Goal: Information Seeking & Learning: Check status

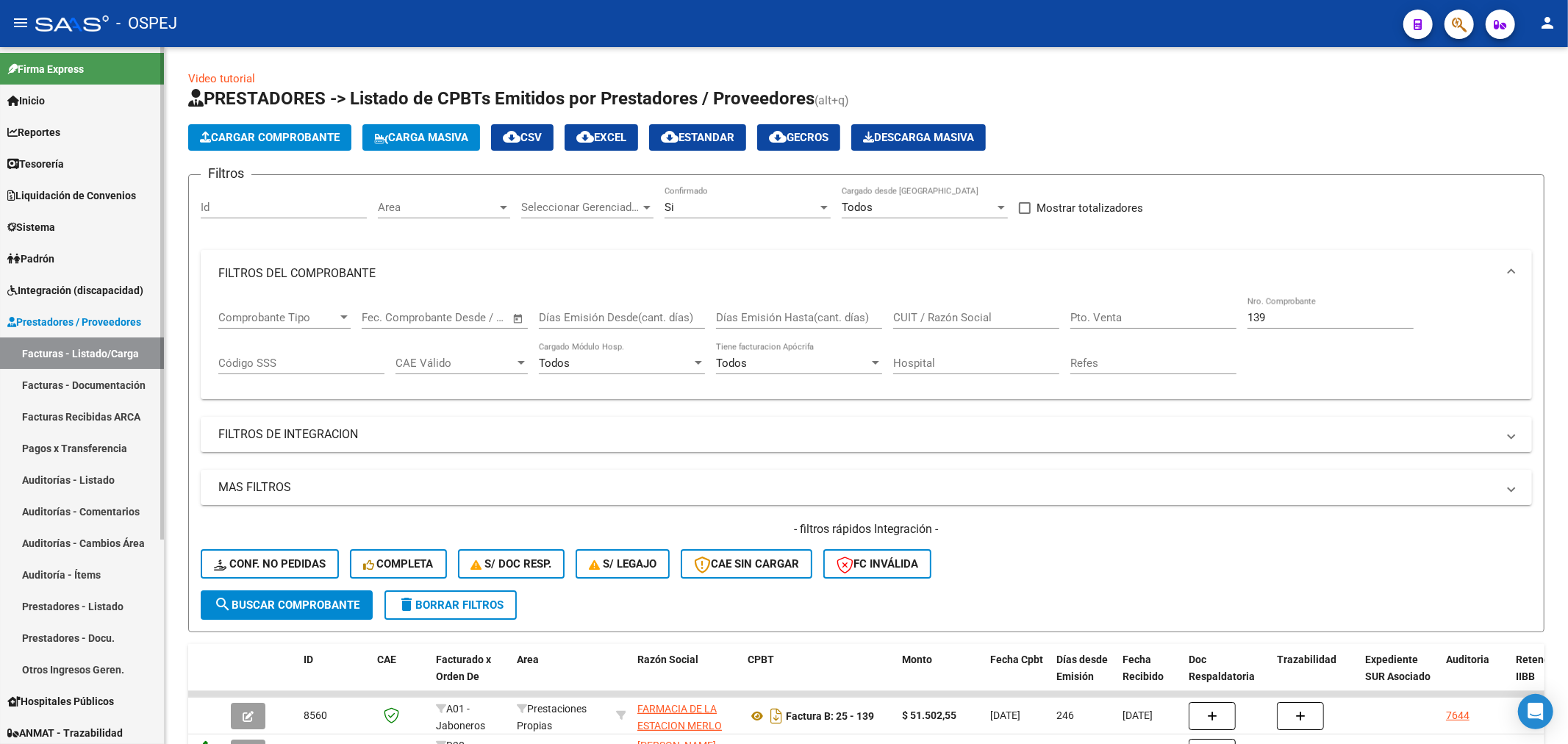
click at [42, 90] on link "Inicio" at bounding box center [82, 100] width 164 height 31
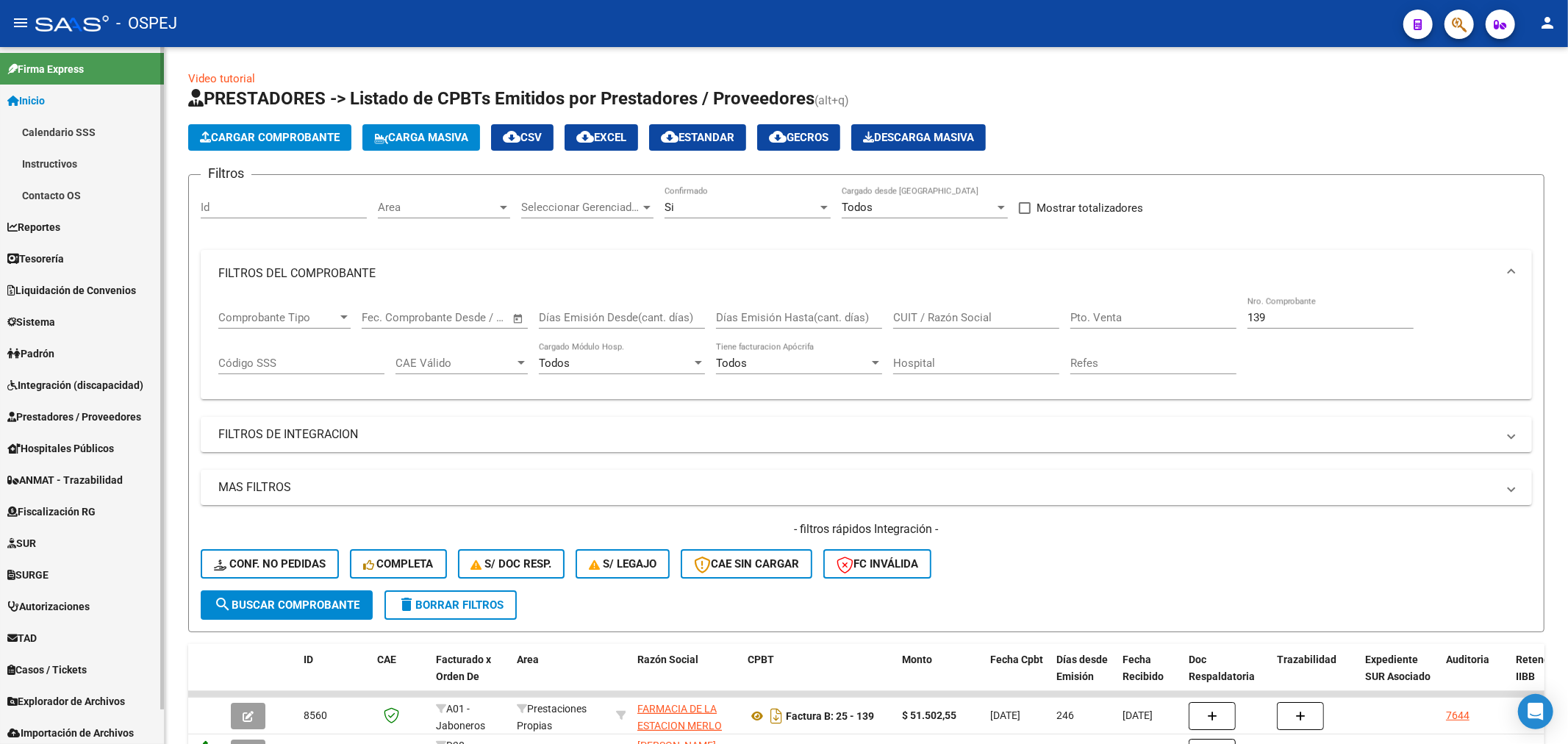
scroll to position [35, 0]
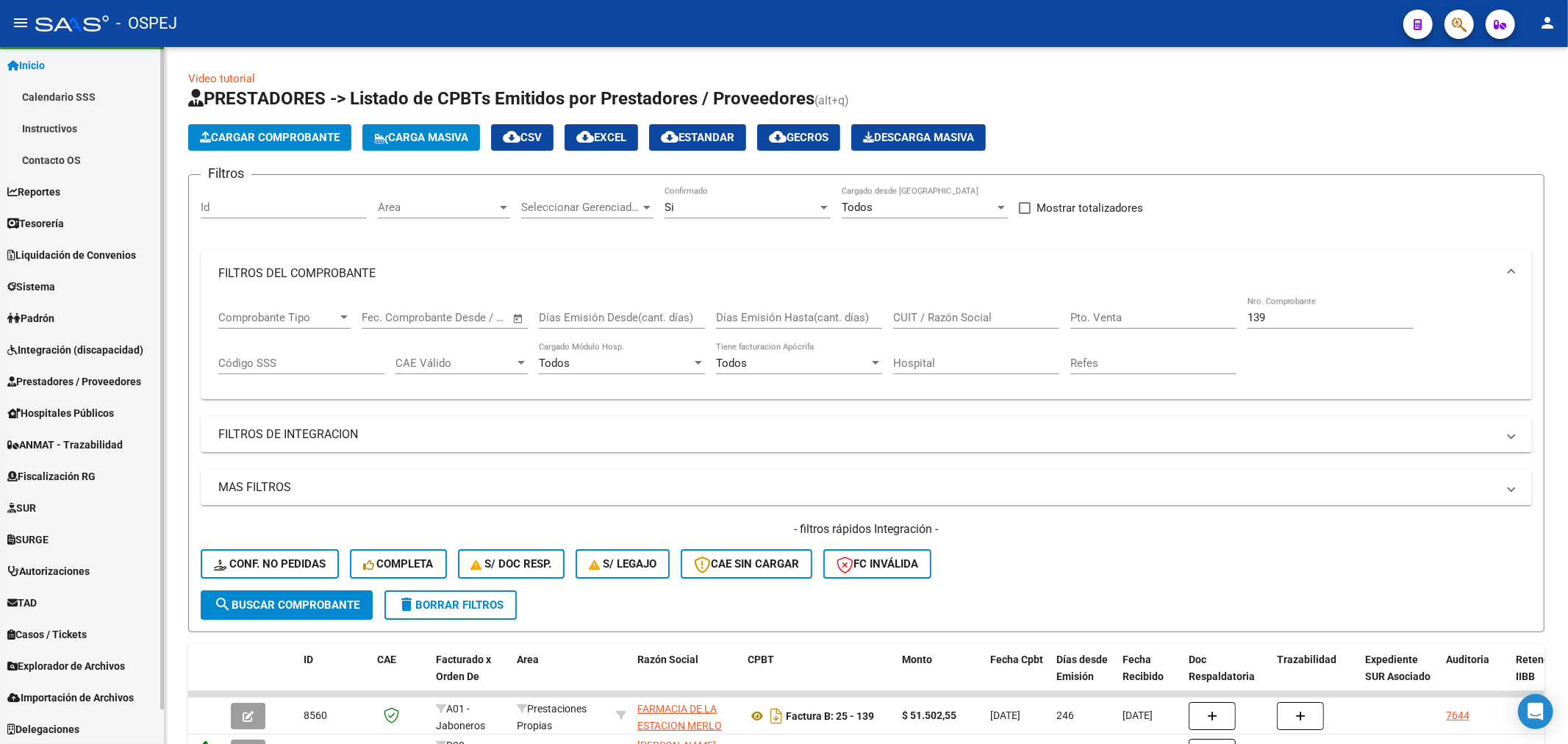
click at [96, 337] on link "Integración (discapacidad)" at bounding box center [82, 349] width 164 height 31
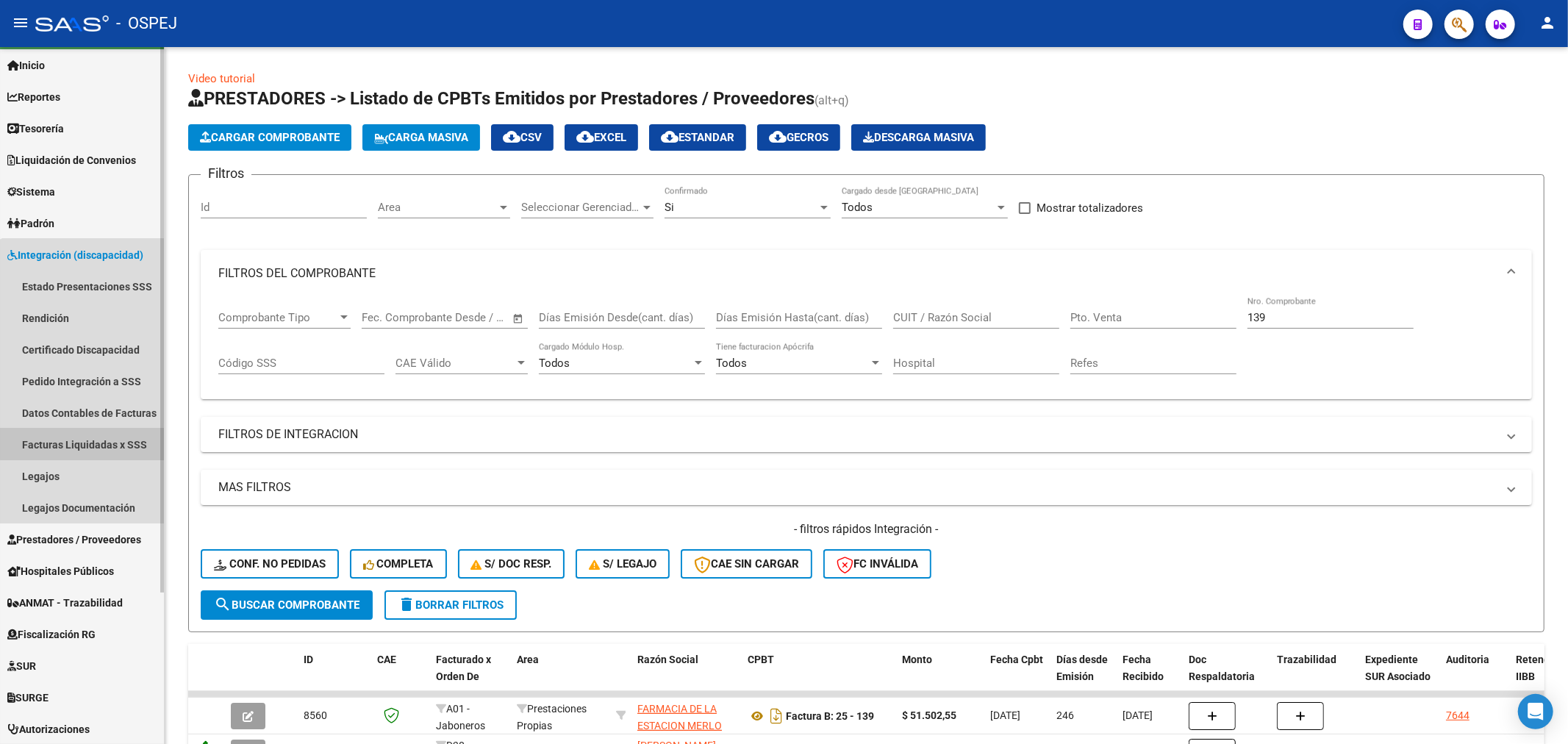
click at [103, 435] on link "Facturas Liquidadas x SSS" at bounding box center [82, 445] width 164 height 31
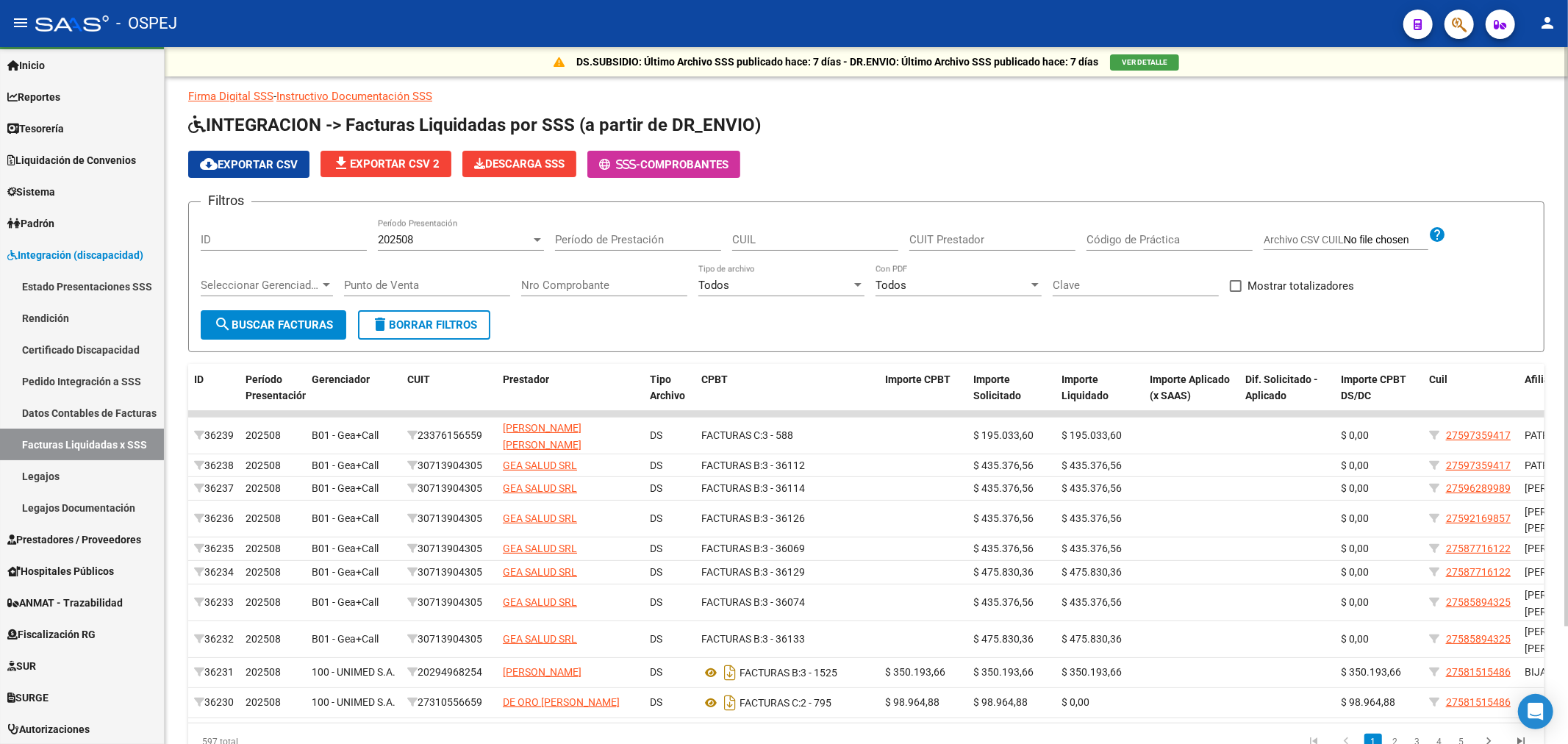
click at [379, 229] on div "202508 Período Presentación" at bounding box center [460, 235] width 166 height 31
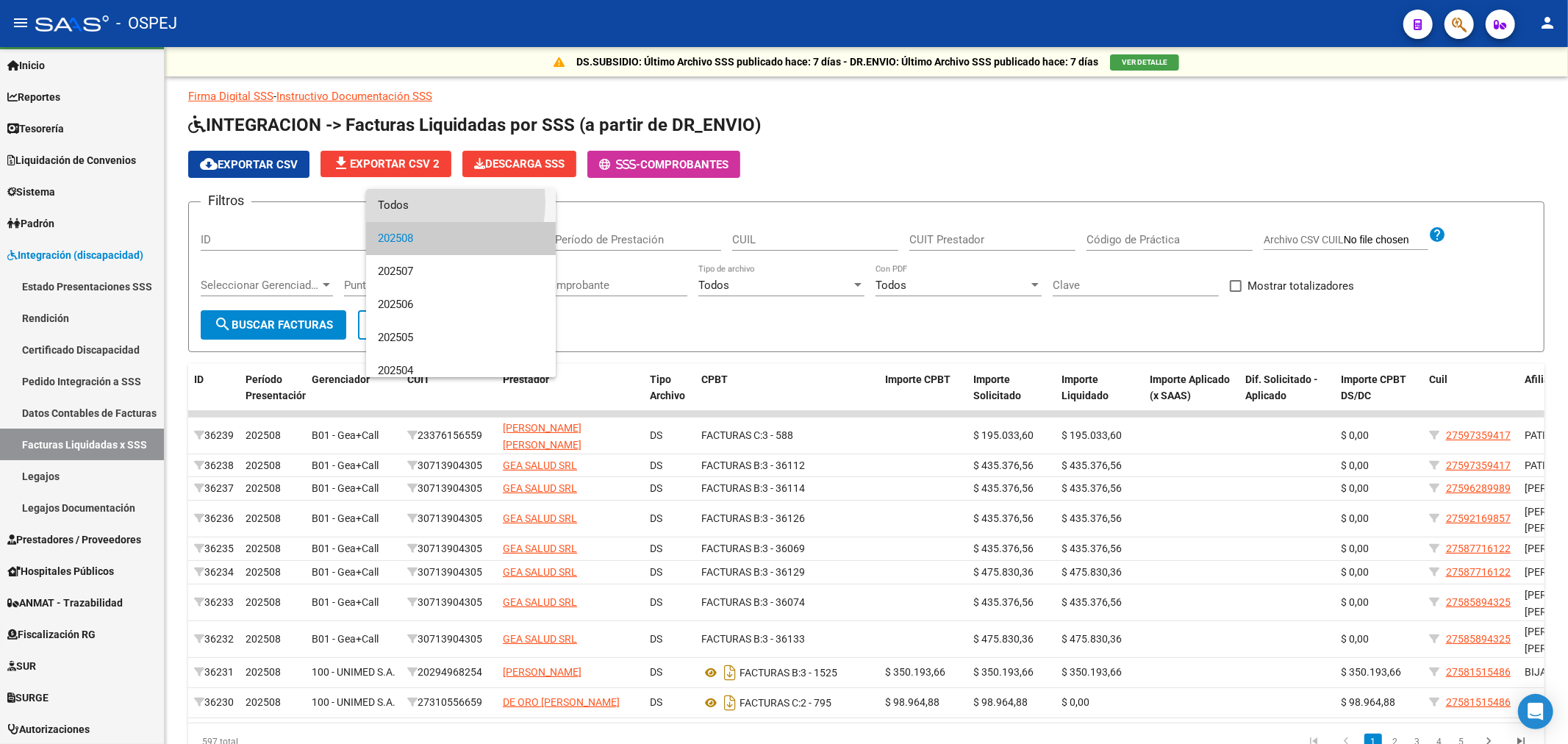
drag, startPoint x: 424, startPoint y: 202, endPoint x: 641, endPoint y: 238, distance: 220.0
click at [425, 202] on span "Todos" at bounding box center [460, 206] width 166 height 33
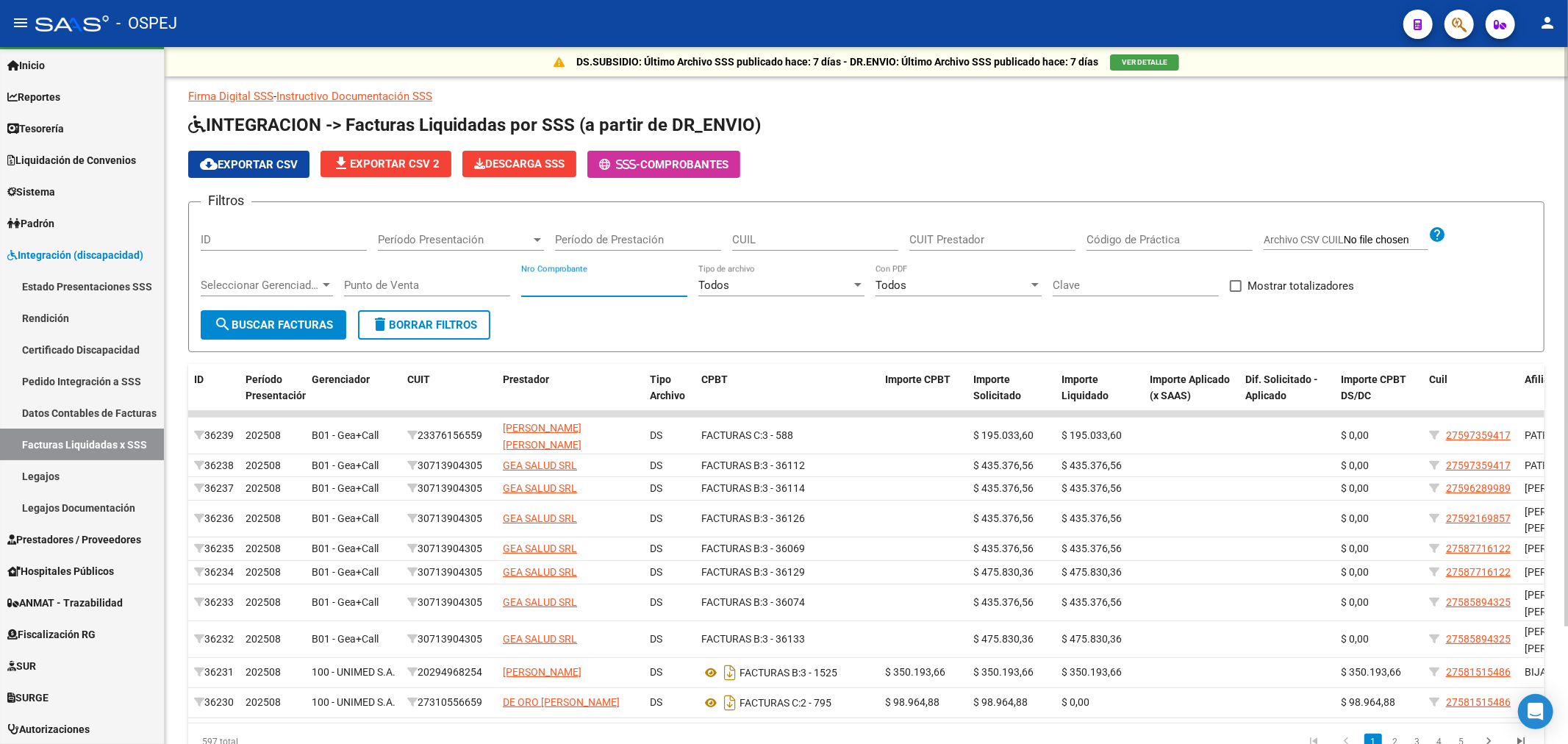
paste input "1726"
click at [306, 341] on form "Filtros ID Período Presentación Período Presentación Período de Prestación CUIL…" at bounding box center [866, 276] width 1356 height 151
click at [309, 329] on span "search Buscar Facturas" at bounding box center [274, 325] width 119 height 13
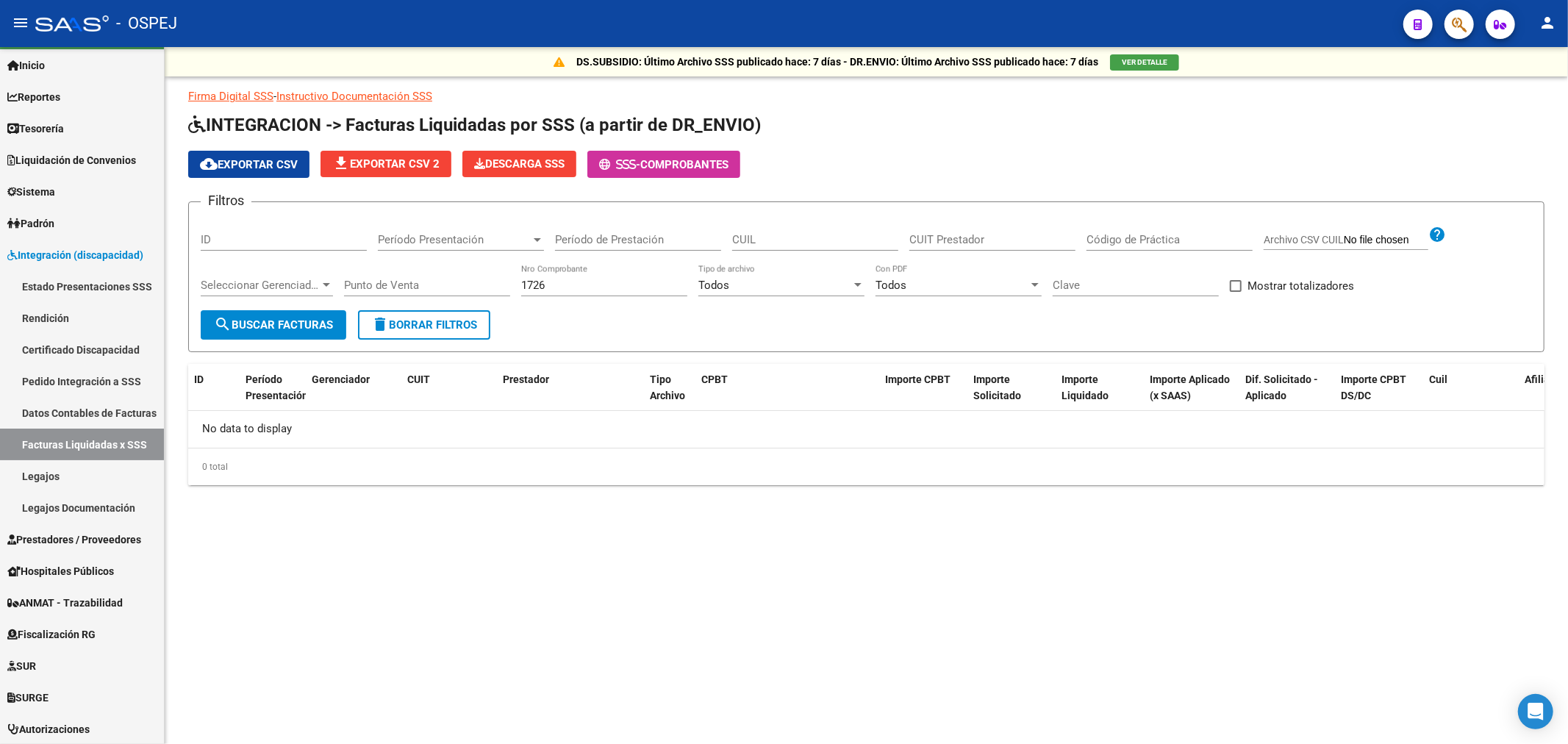
click at [565, 285] on input "1726" at bounding box center [604, 285] width 166 height 13
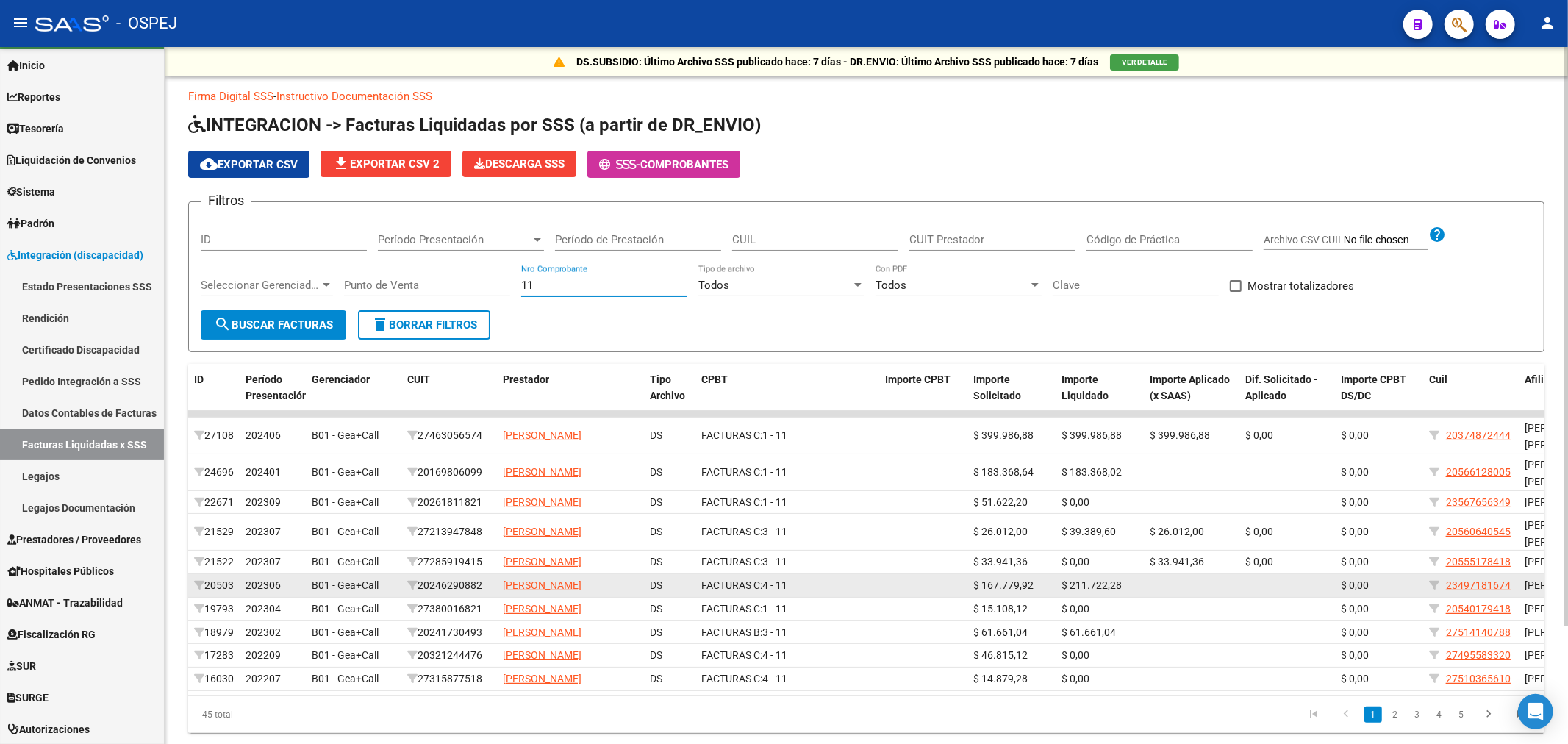
scroll to position [82, 0]
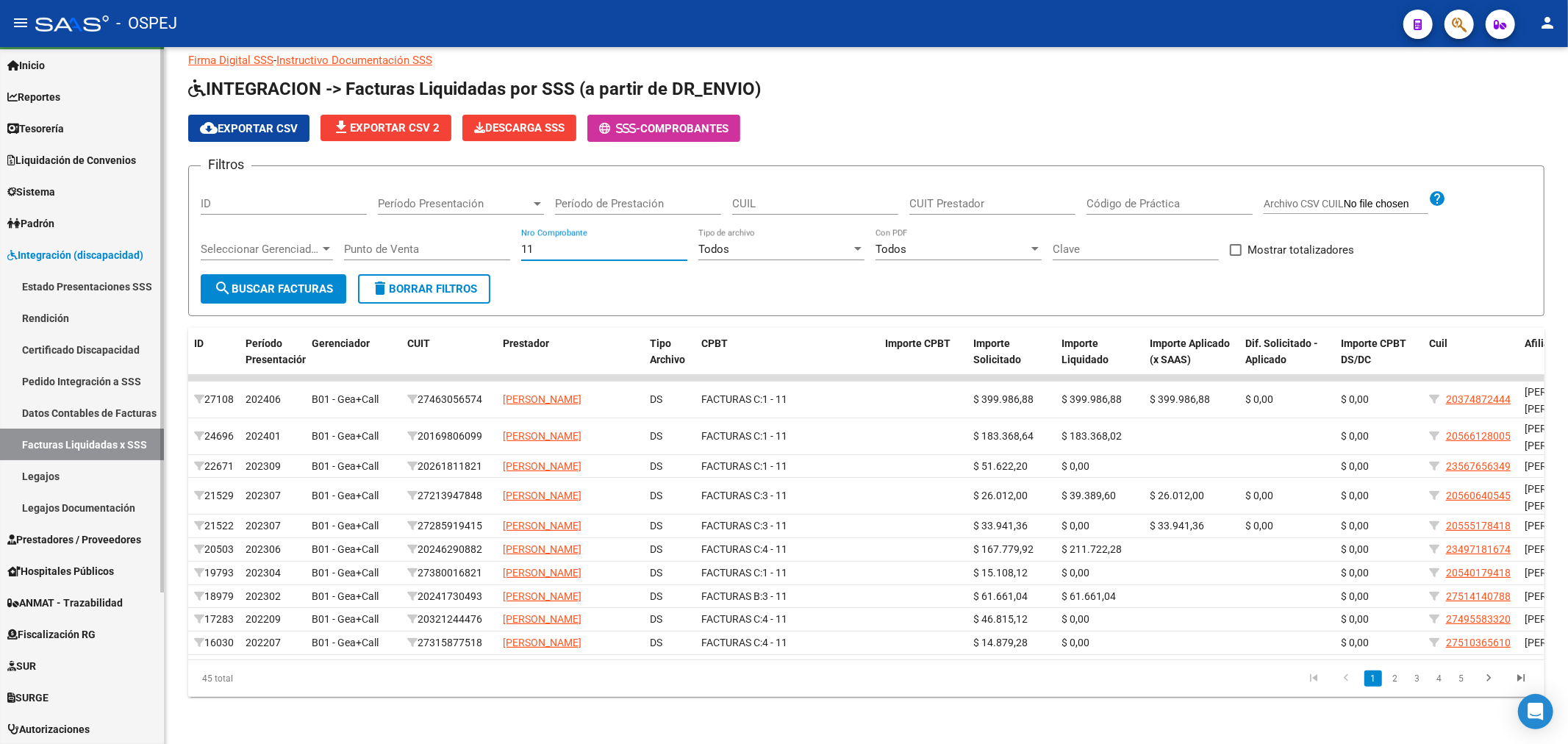
drag, startPoint x: 554, startPoint y: 203, endPoint x: 0, endPoint y: 194, distance: 554.1
click at [0, 197] on mat-sidenav-container "Firma Express Inicio Calendario SSS Instructivos Contacto OS Reportes Tablero d…" at bounding box center [784, 395] width 1568 height 697
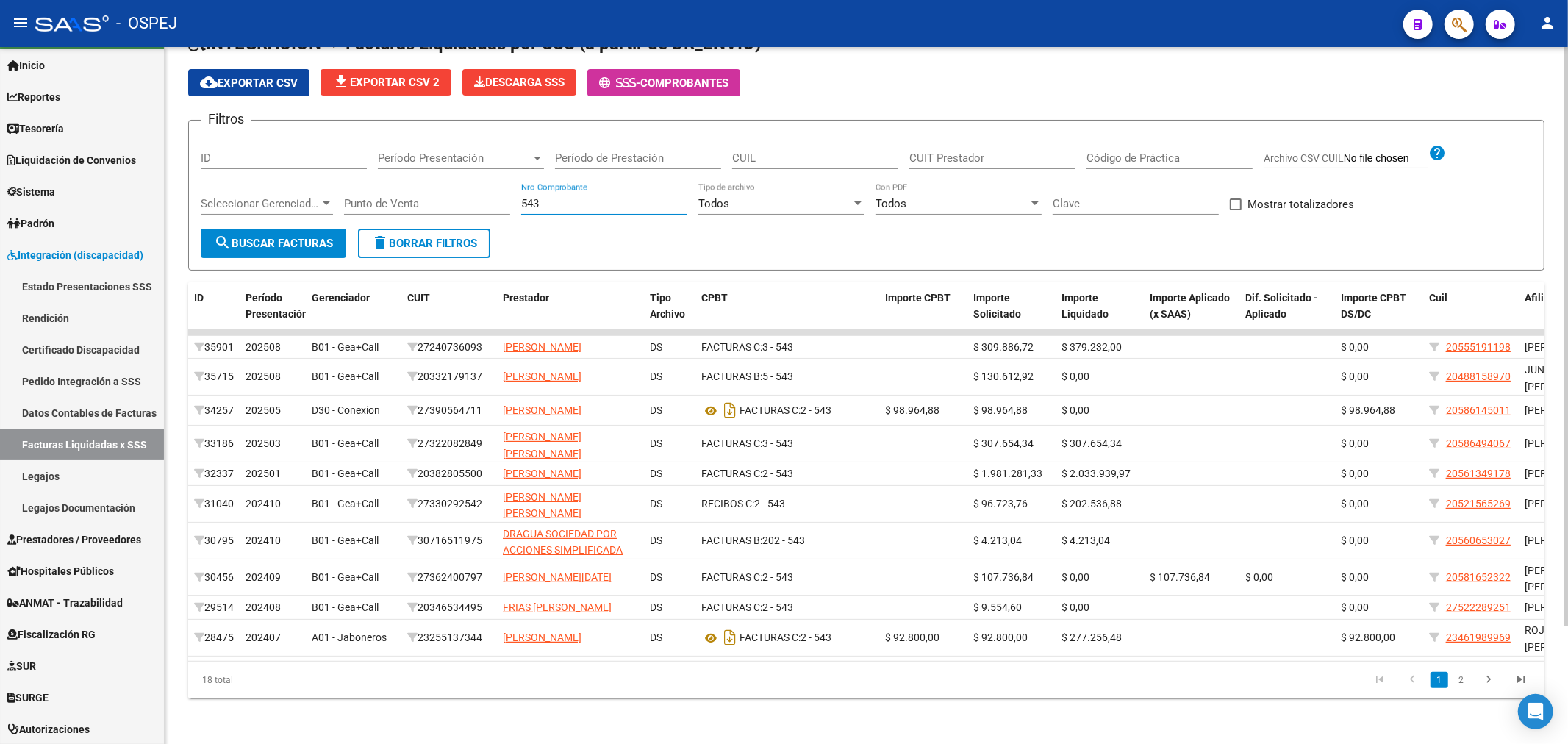
type input "543"
click at [1463, 9] on span "button" at bounding box center [1459, 24] width 15 height 30
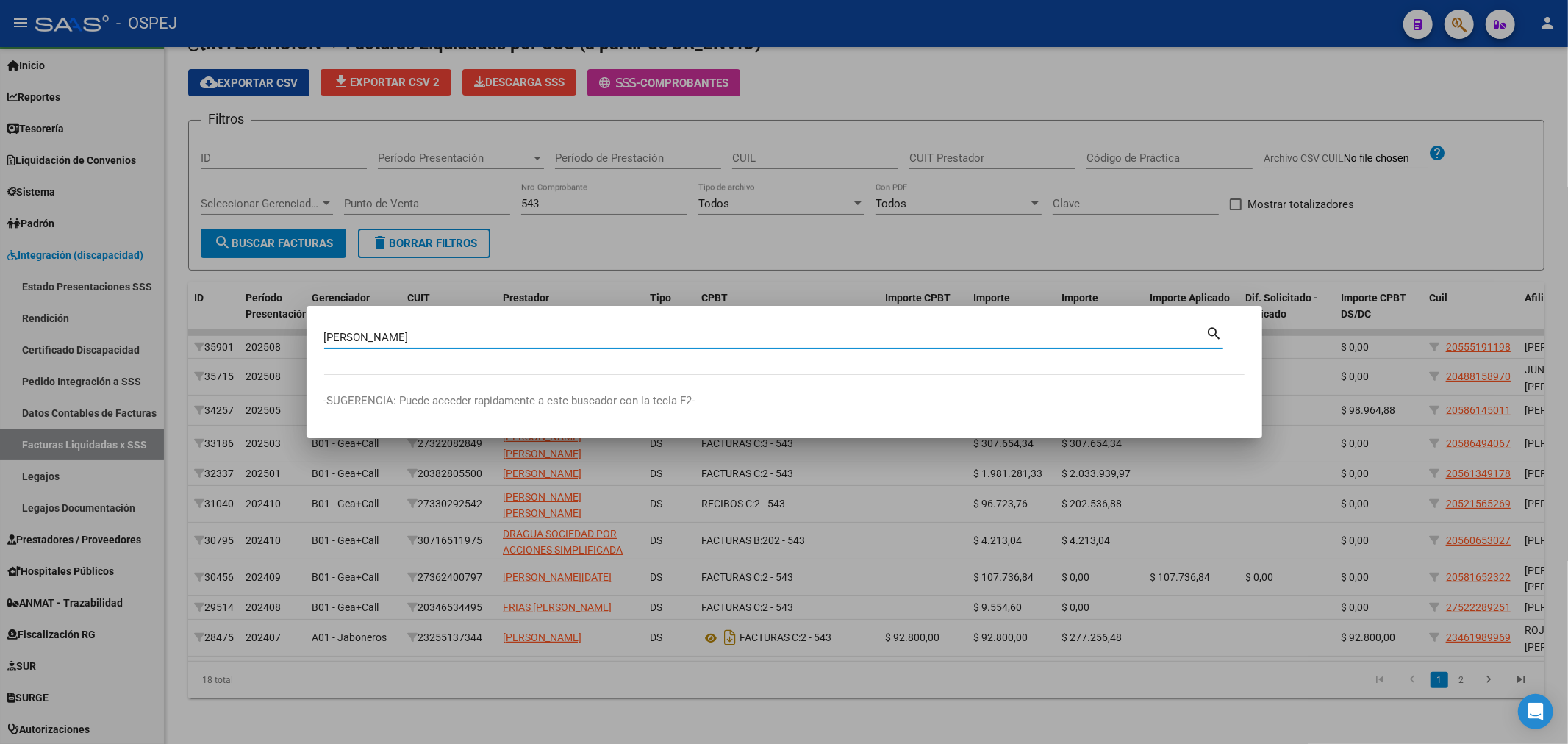
type input "[PERSON_NAME]"
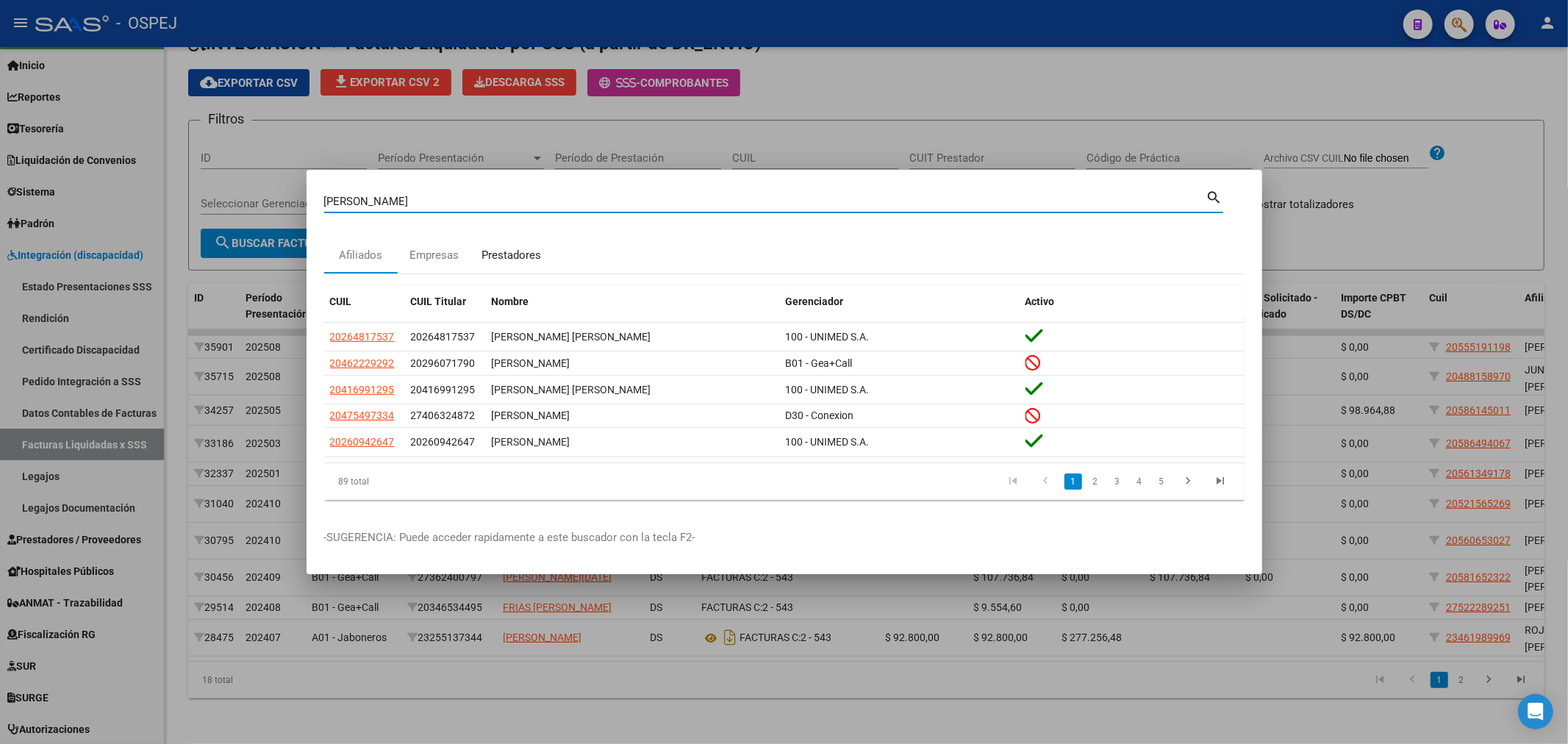
click at [516, 254] on div "Prestadores" at bounding box center [511, 255] width 60 height 17
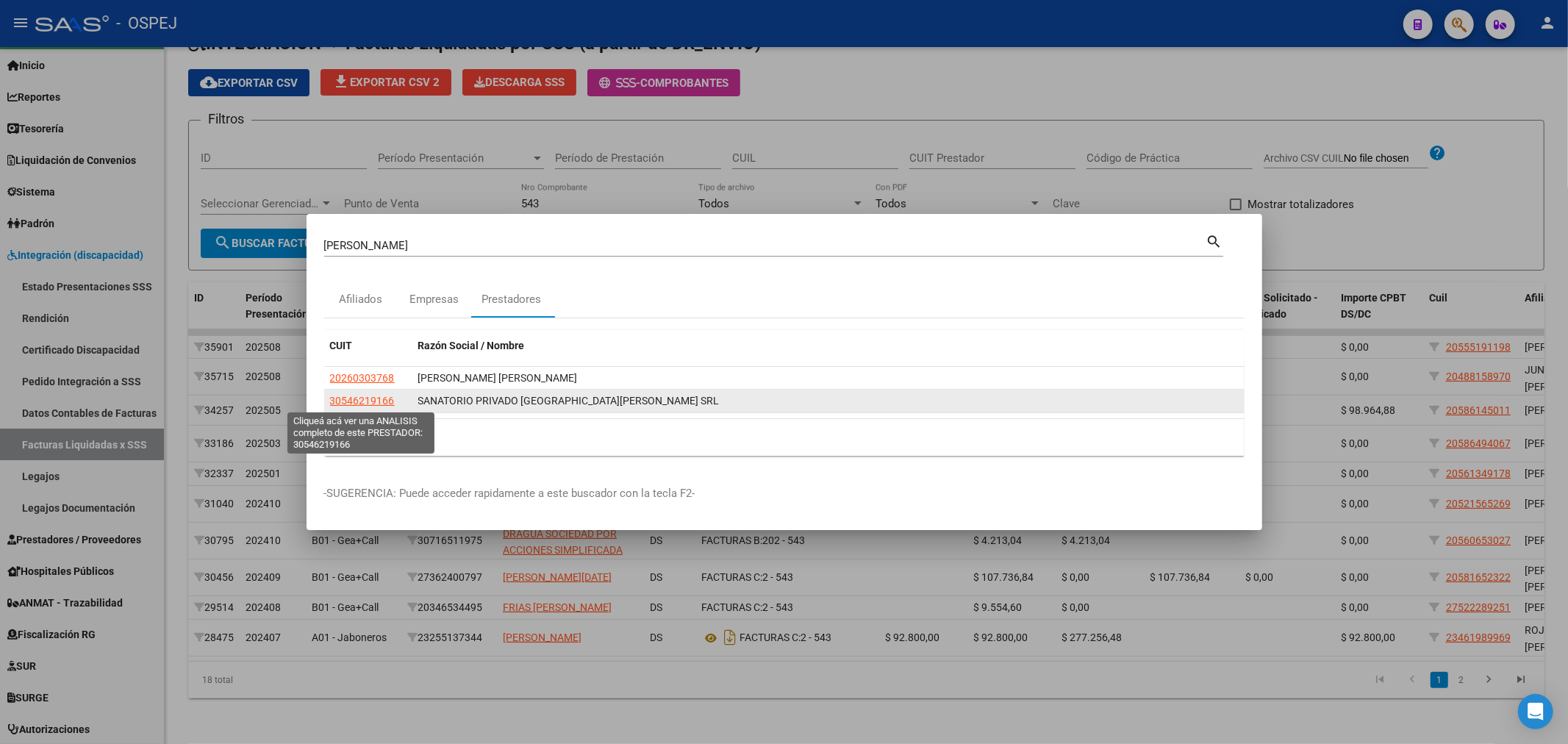
click at [370, 399] on span "30546219166" at bounding box center [362, 400] width 64 height 12
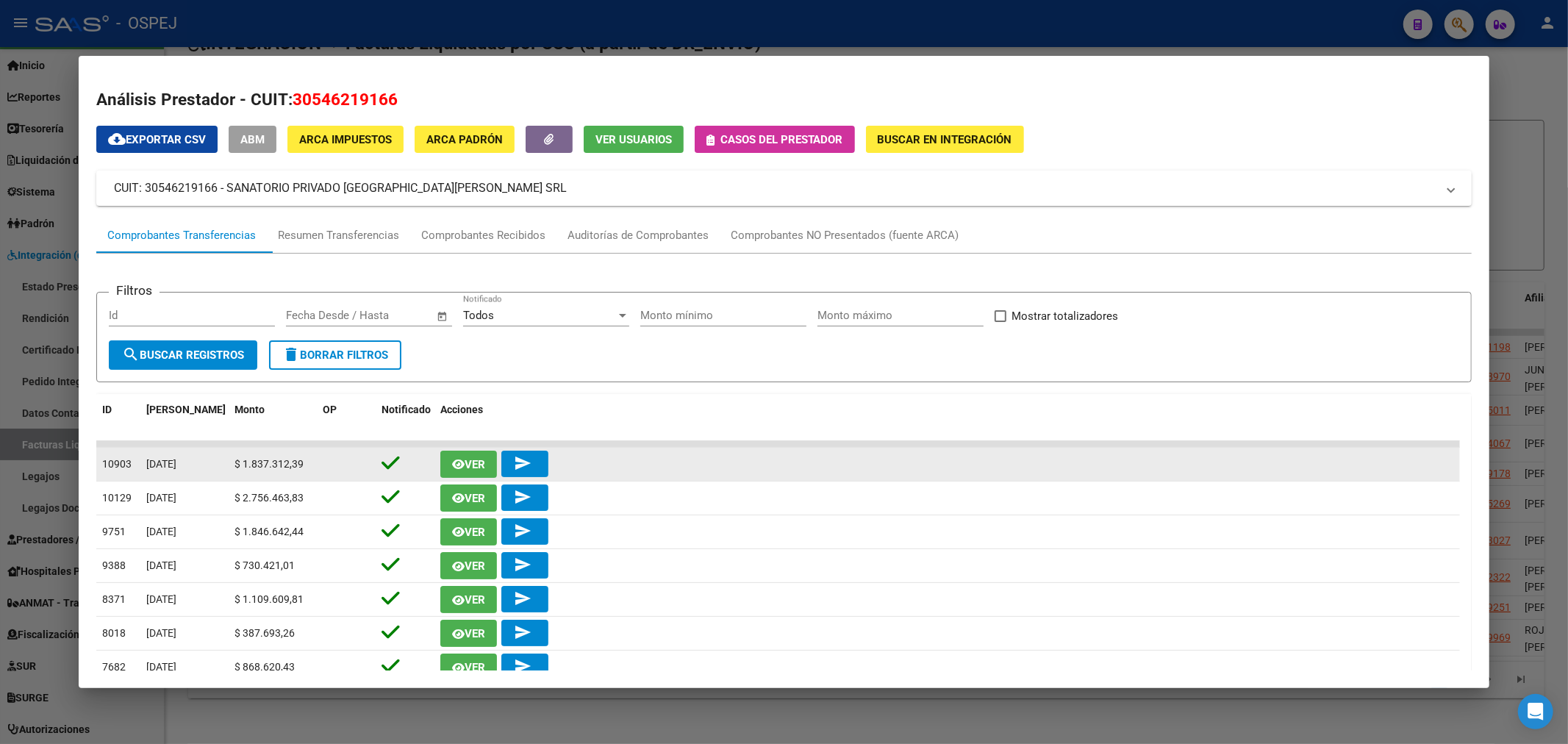
click at [467, 452] on button "Ver" at bounding box center [469, 465] width 57 height 28
